Goal: Share content: Share content

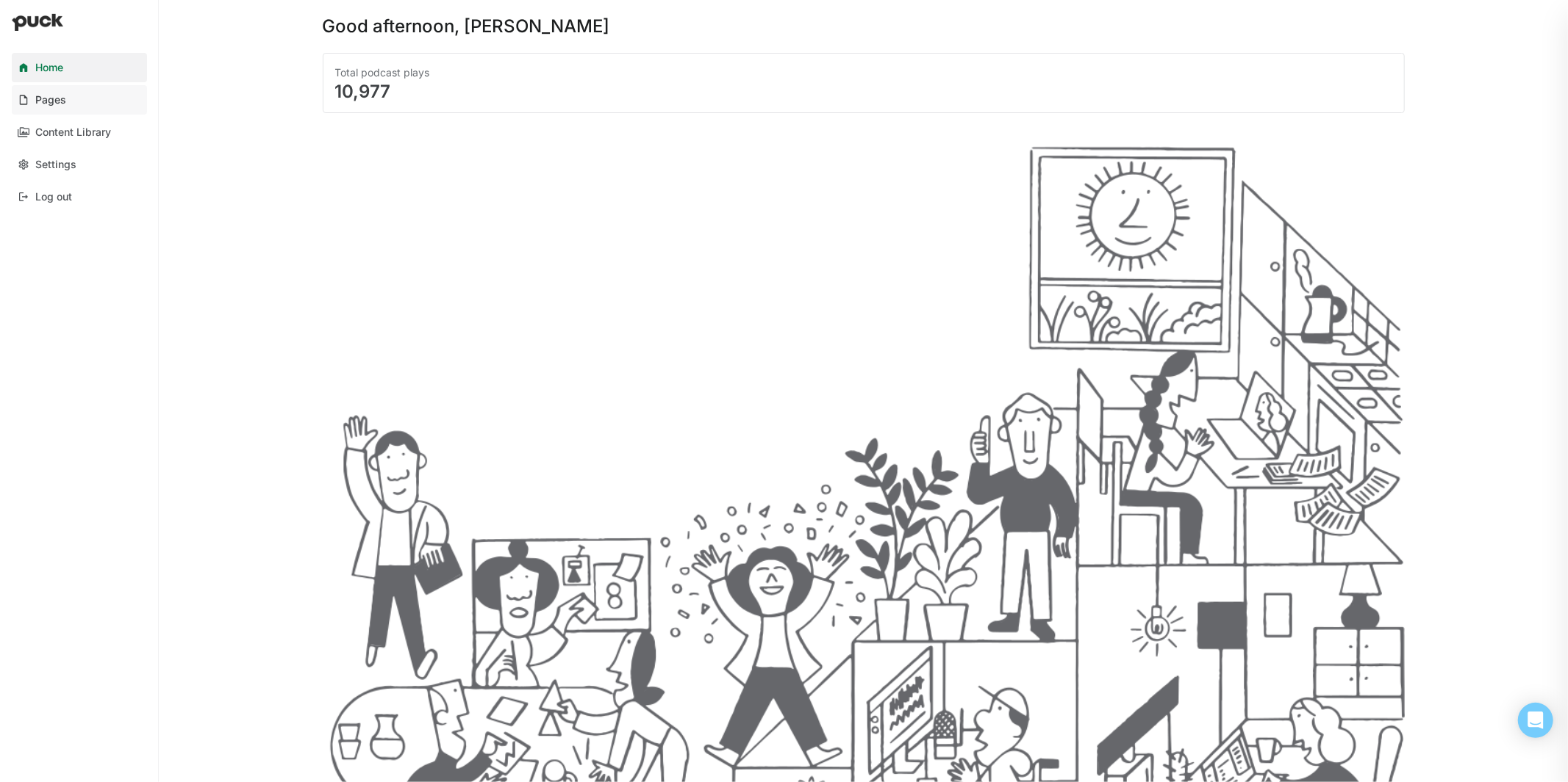
click at [56, 103] on div "Pages" at bounding box center [51, 100] width 31 height 12
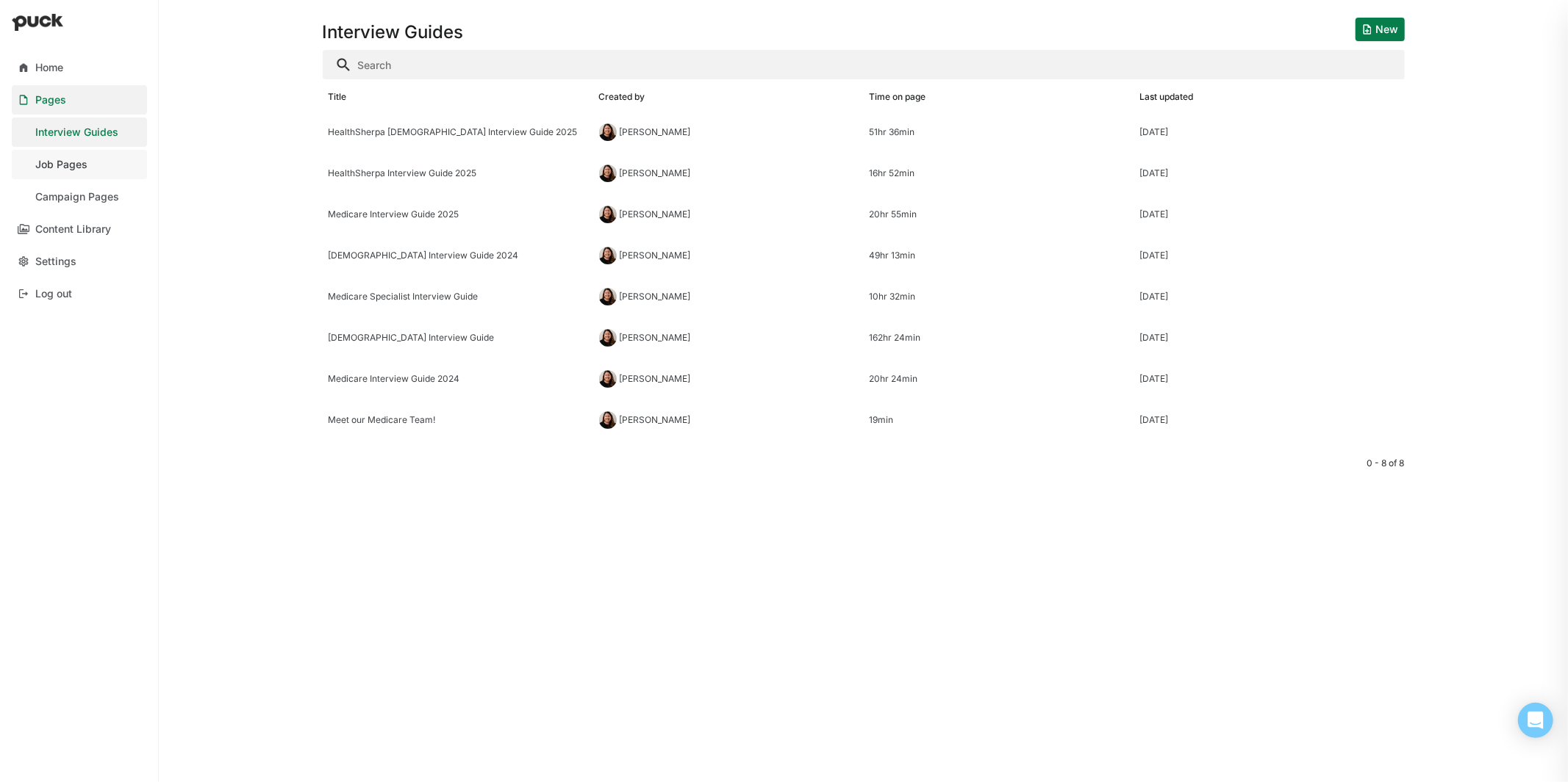
click at [80, 165] on div "Job Pages" at bounding box center [61, 165] width 52 height 12
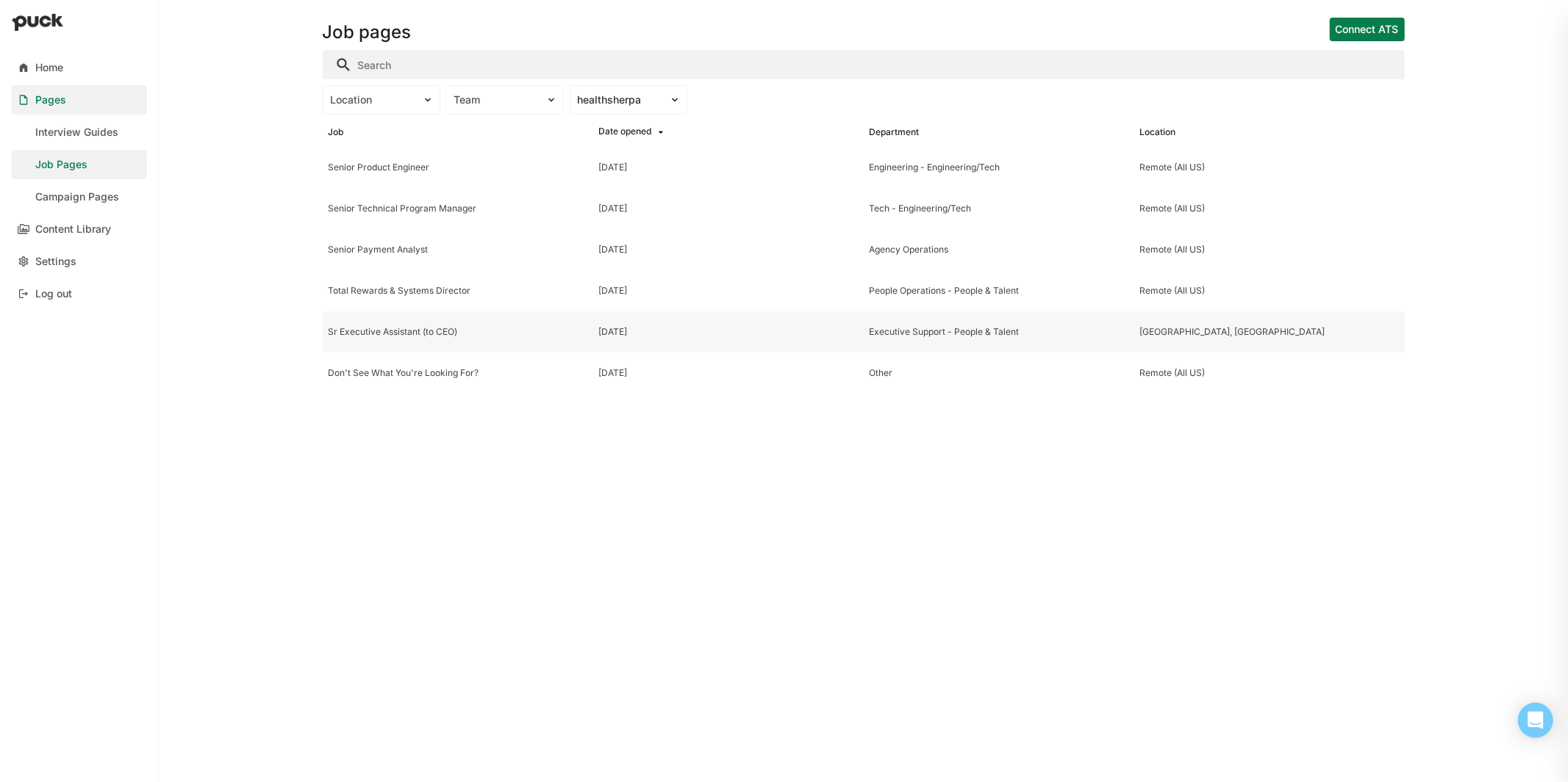
click at [419, 328] on div "Sr Executive Assistant (to CEO)" at bounding box center [458, 332] width 259 height 10
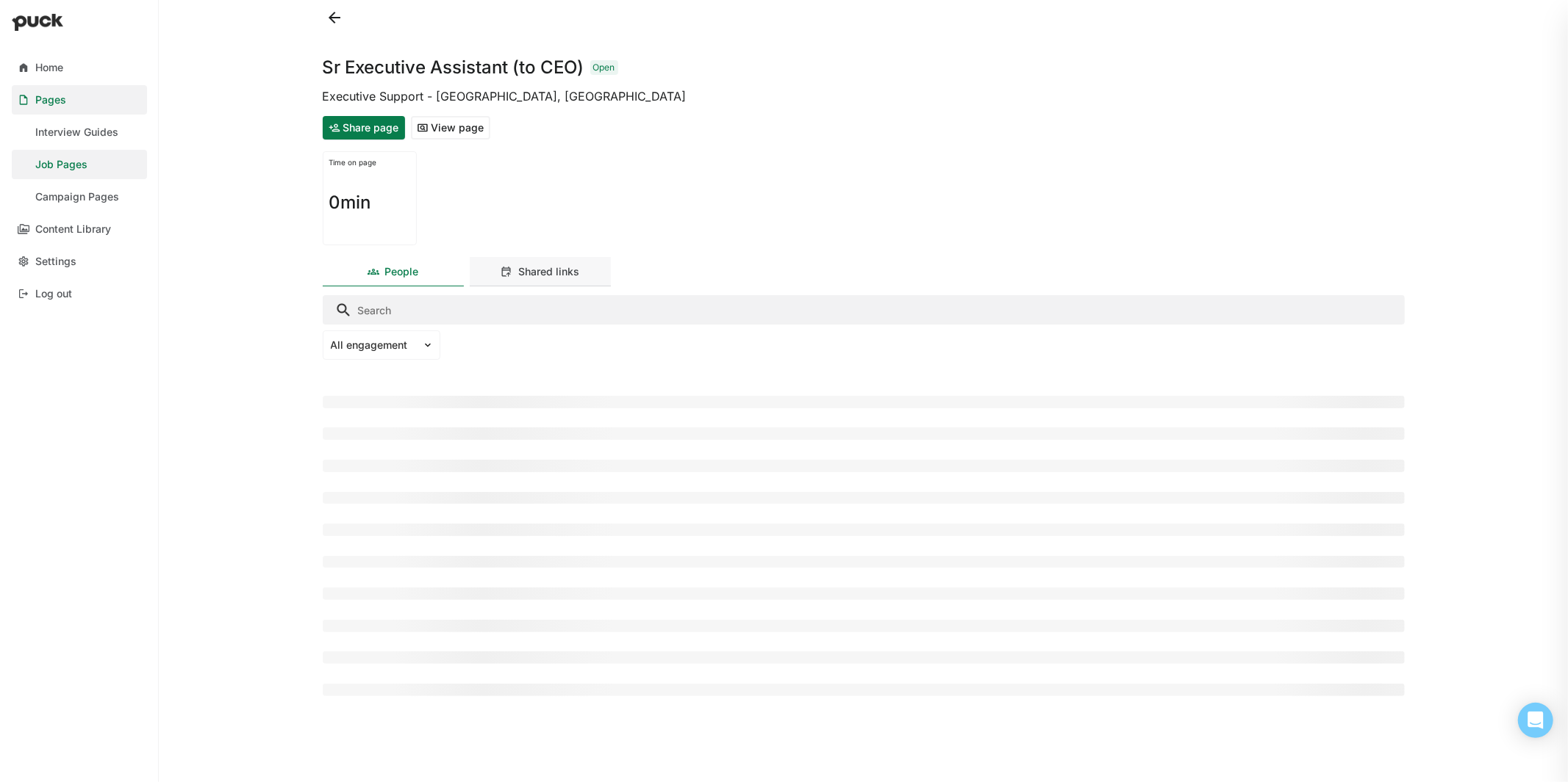
click at [540, 261] on div "Shared links" at bounding box center [540, 272] width 141 height 29
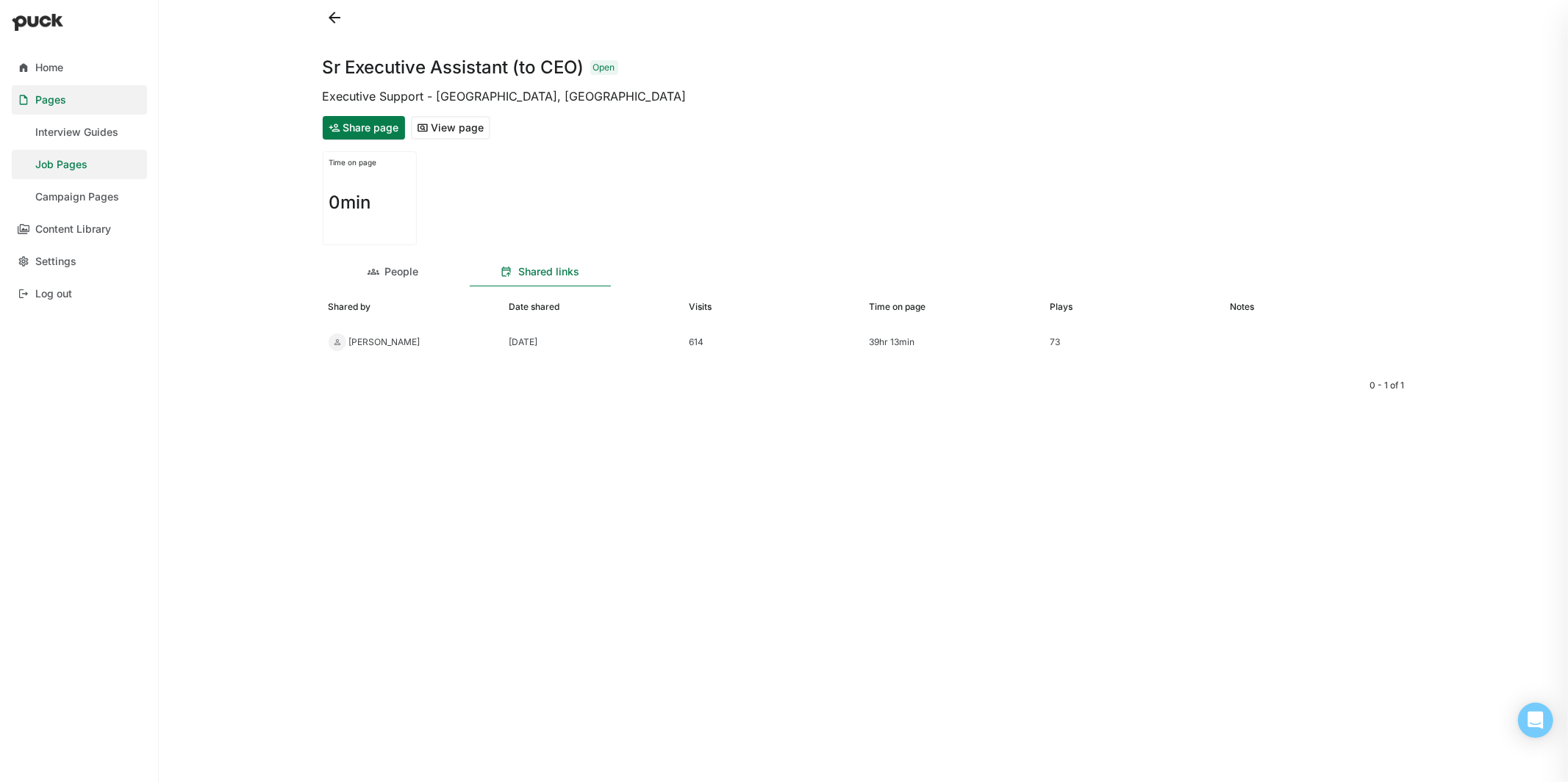
click at [369, 134] on button "Share page" at bounding box center [363, 128] width 82 height 24
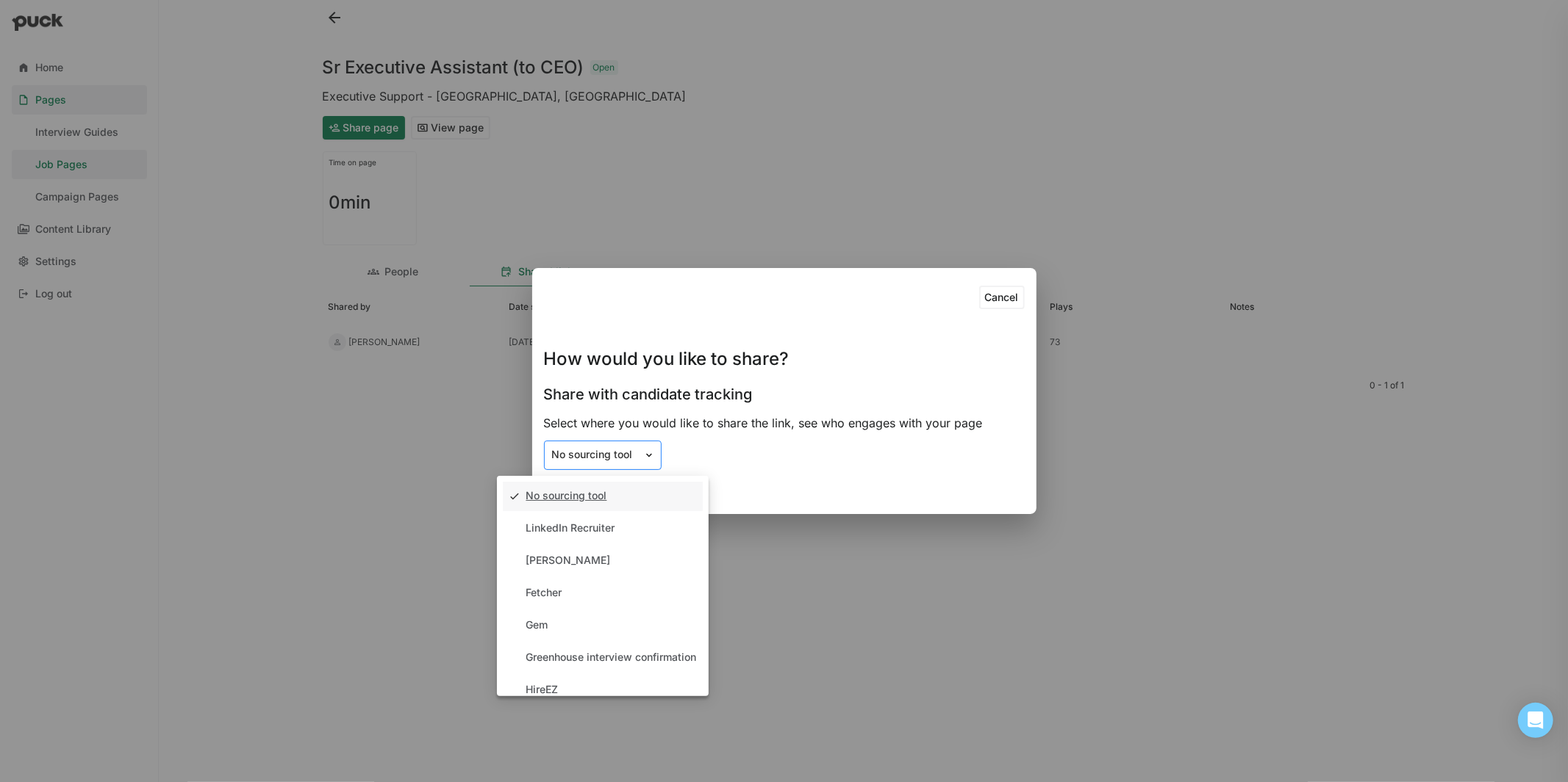
click at [624, 460] on div "No sourcing tool" at bounding box center [593, 455] width 84 height 12
click at [836, 413] on div "Cancel How would you like to share? Share with candidate tracking Select where …" at bounding box center [784, 391] width 481 height 222
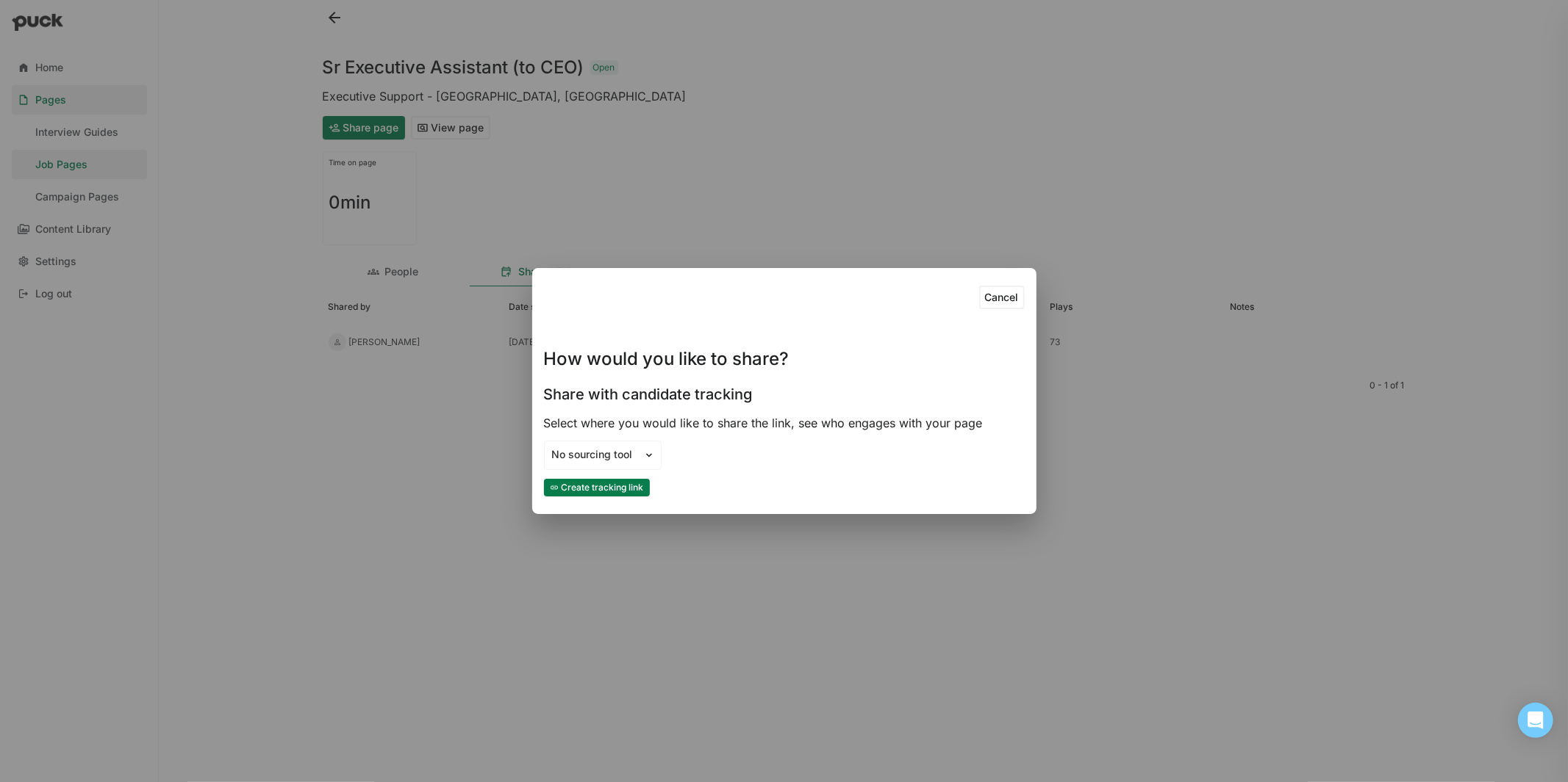
click at [619, 481] on button "Create tracking link" at bounding box center [597, 487] width 106 height 18
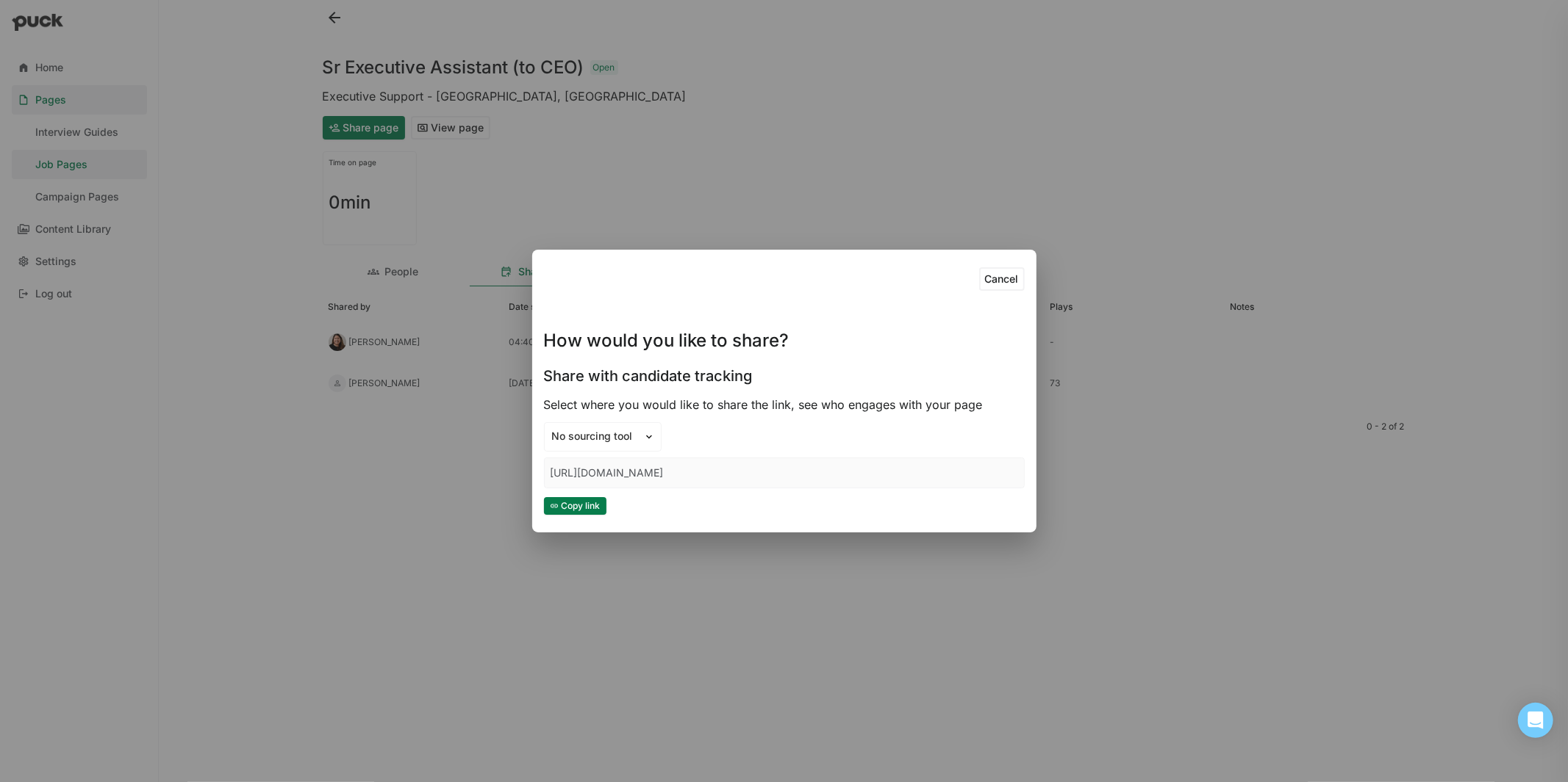
click at [582, 506] on button "Copy link" at bounding box center [576, 506] width 63 height 18
click at [1165, 250] on div "Cancel How would you like to share? Share with candidate tracking Select where …" at bounding box center [784, 391] width 1568 height 782
